Goal: Information Seeking & Learning: Learn about a topic

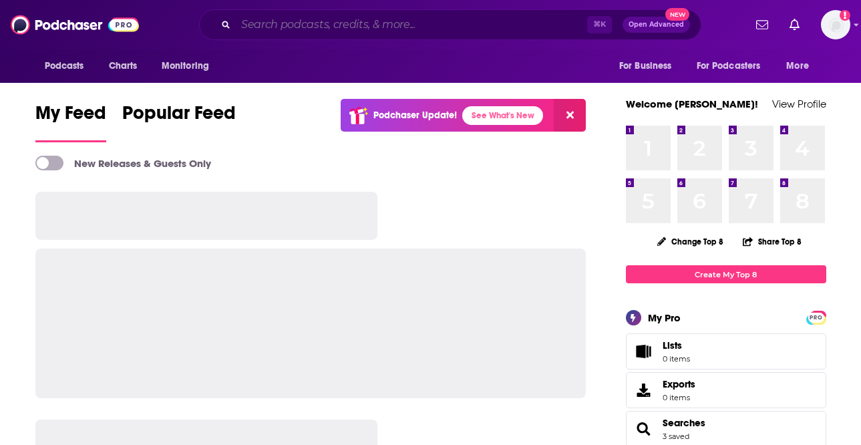
click at [287, 27] on input "Search podcasts, credits, & more..." at bounding box center [411, 24] width 351 height 21
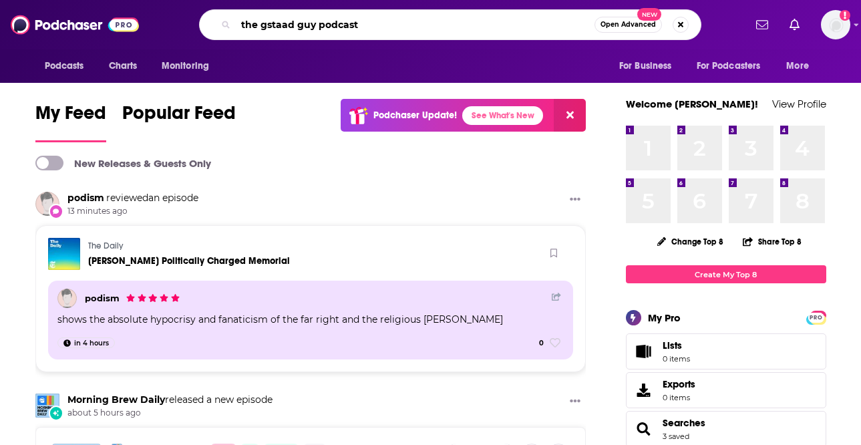
type input "the gstaad guy podcast"
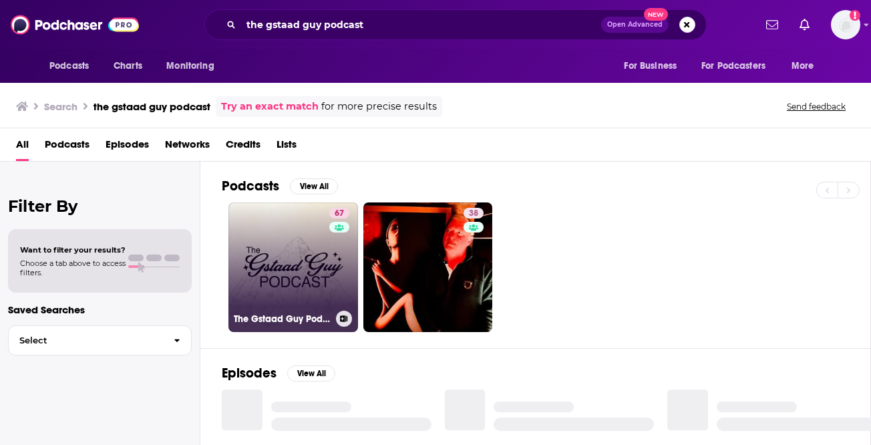
click at [289, 269] on link "67 The Gstaad Guy Podcast" at bounding box center [293, 267] width 130 height 130
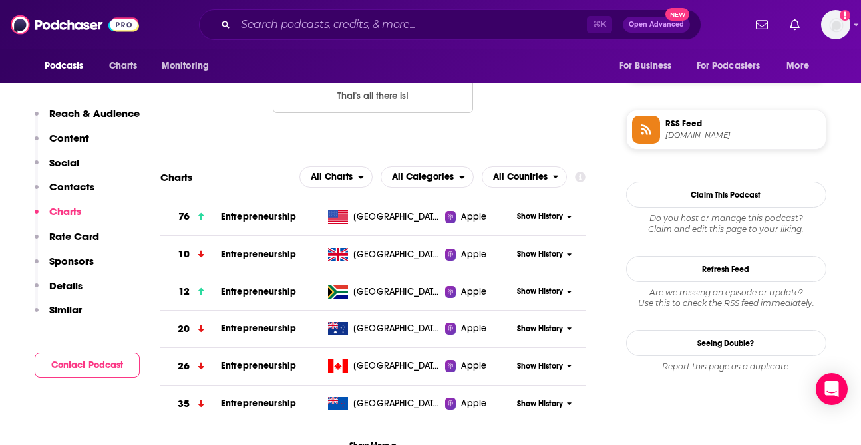
scroll to position [925, 0]
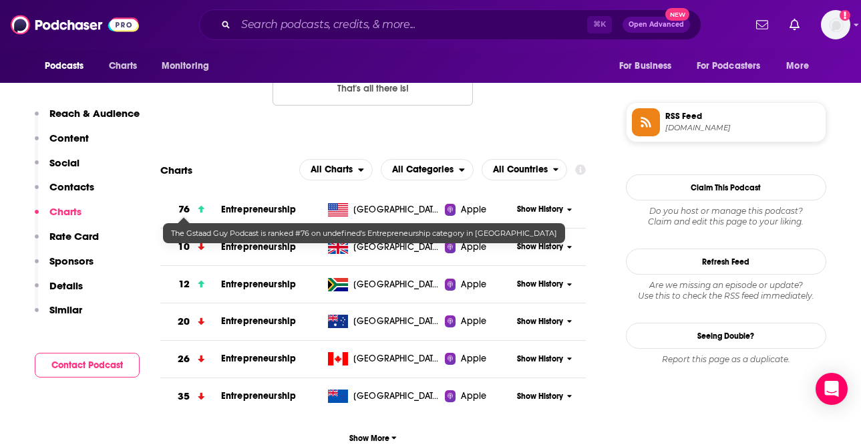
click at [184, 209] on h3 "76" at bounding box center [183, 209] width 11 height 15
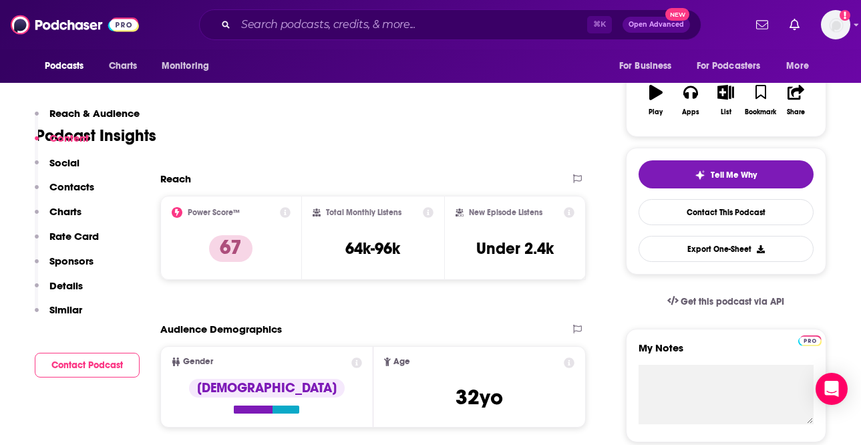
scroll to position [198, 0]
